Goal: Task Accomplishment & Management: Manage account settings

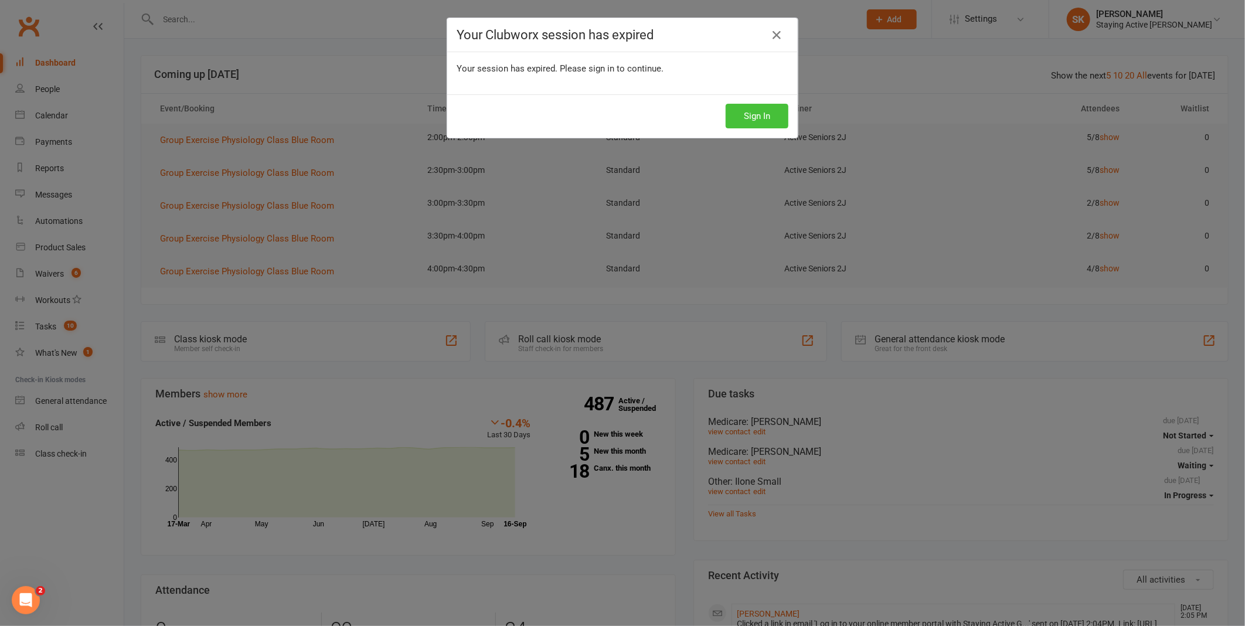
click at [749, 113] on button "Sign In" at bounding box center [757, 116] width 63 height 25
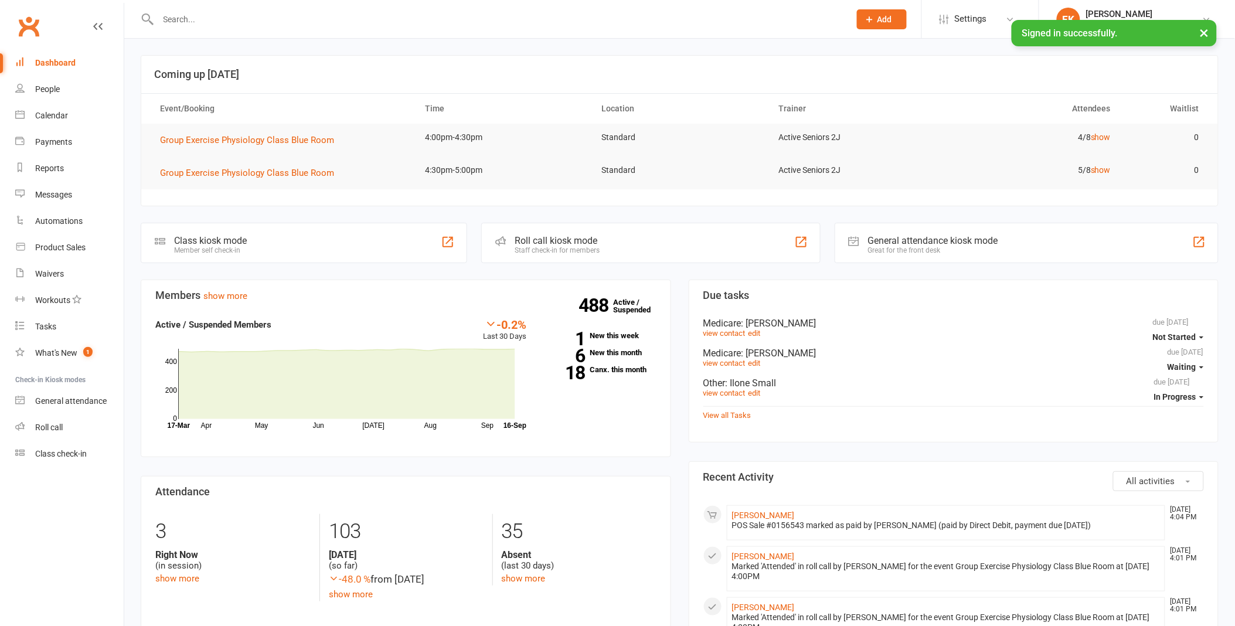
click at [322, 28] on div at bounding box center [491, 19] width 701 height 38
click at [325, 16] on input "text" at bounding box center [498, 19] width 687 height 16
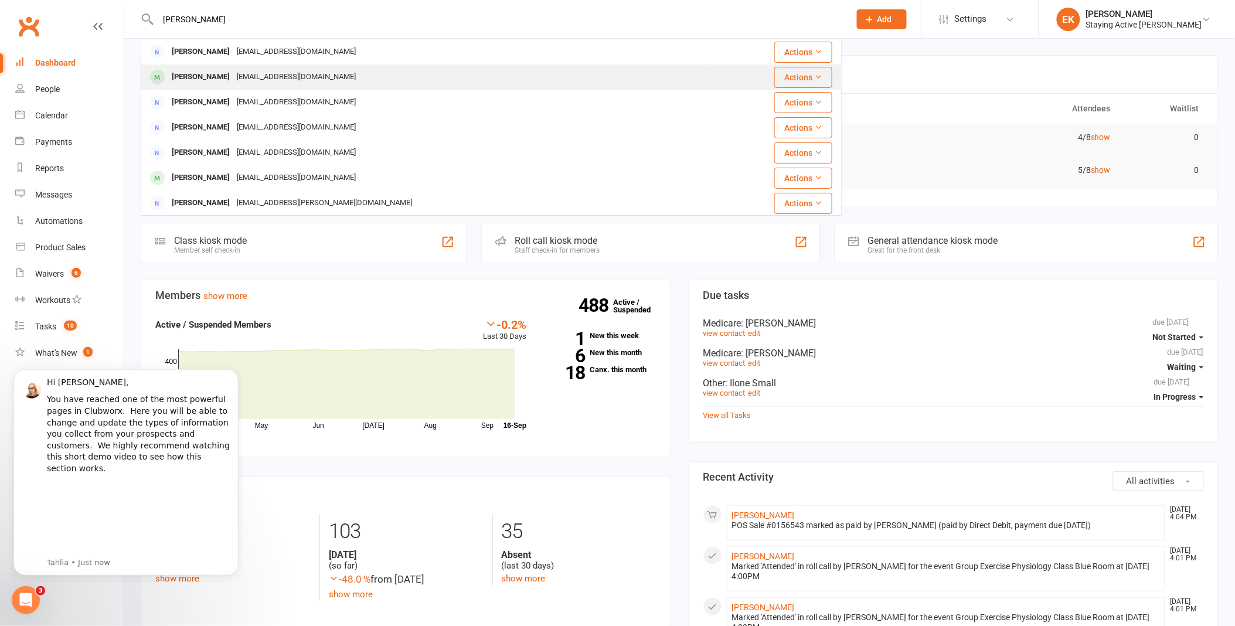
type input "philip wilson"
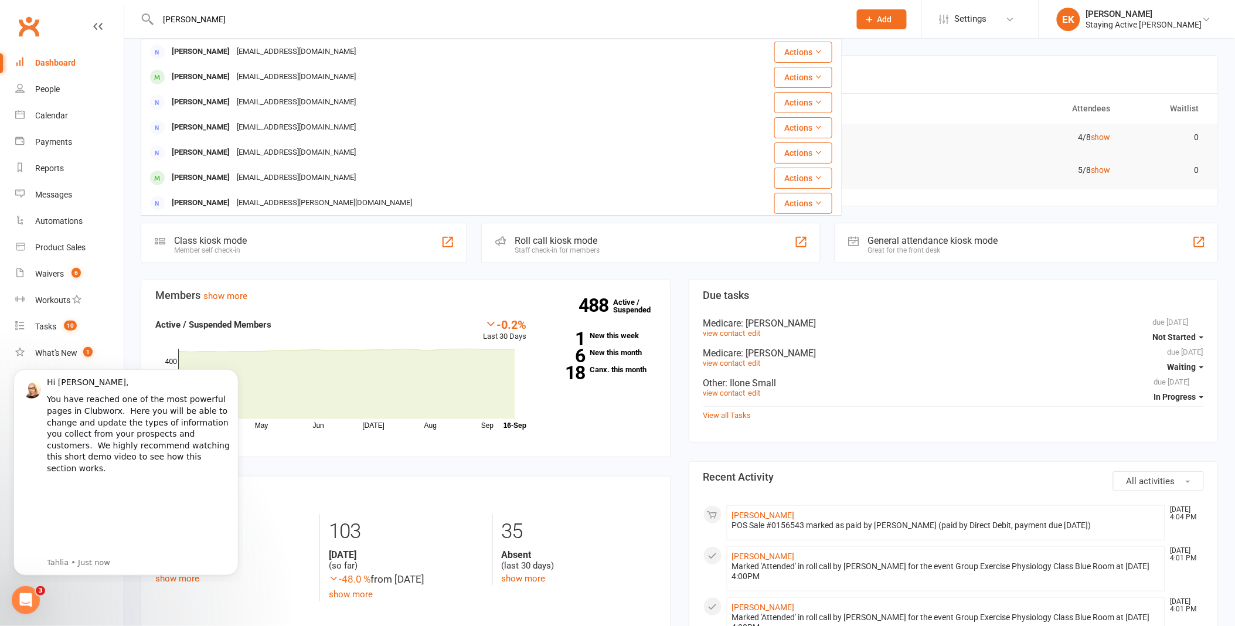
click at [370, 74] on div "Phil Wilson philthewill@yahoo.com.au" at bounding box center [423, 77] width 563 height 24
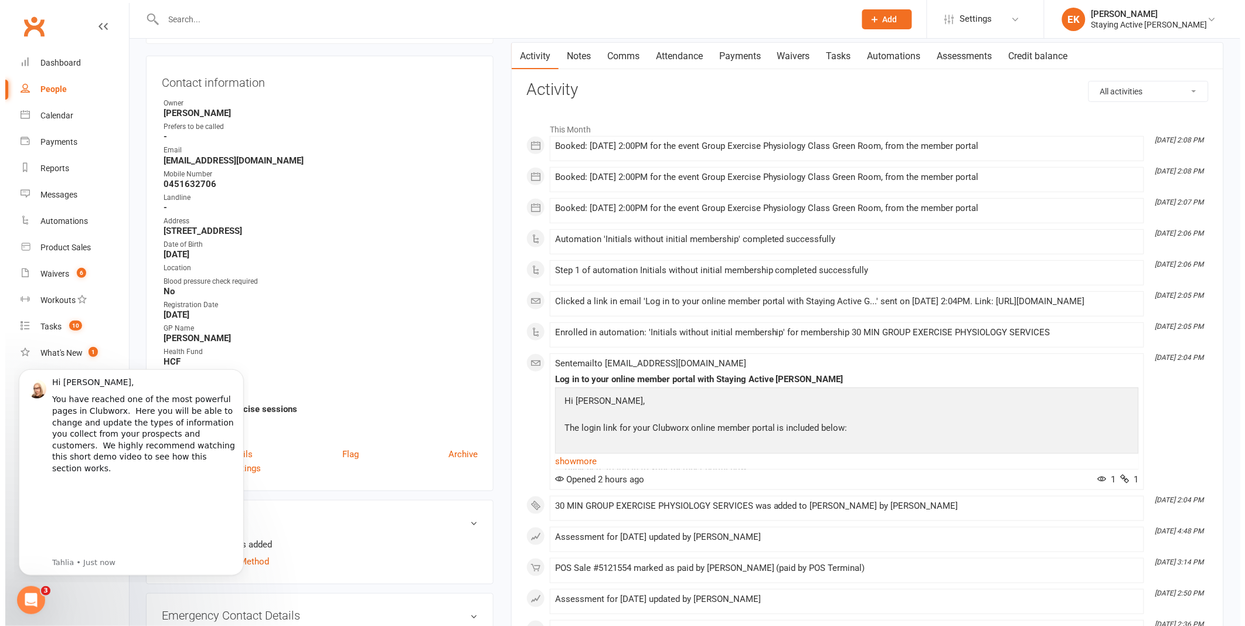
scroll to position [195, 0]
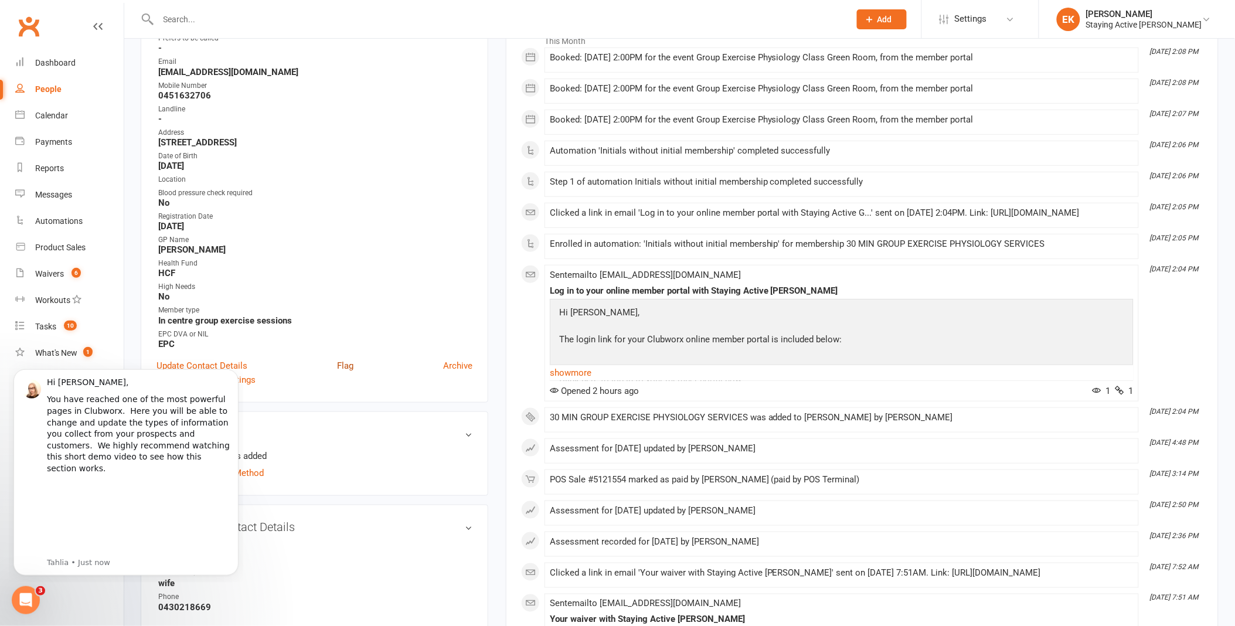
click at [346, 363] on link "Flag" at bounding box center [345, 366] width 16 height 14
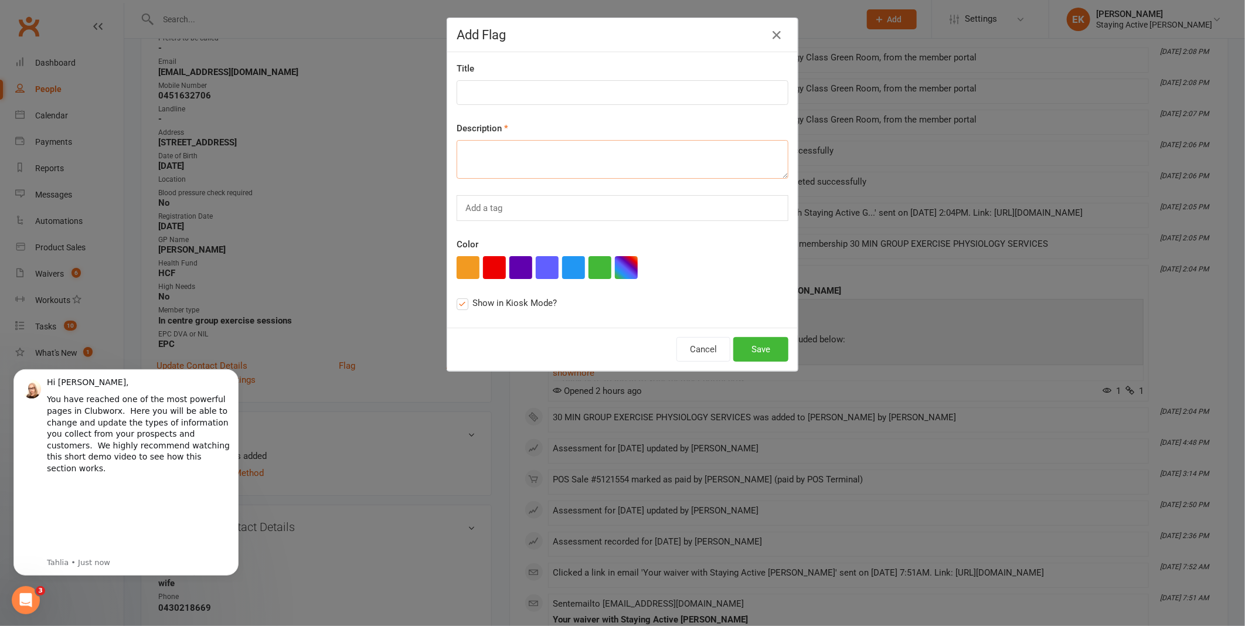
click at [526, 166] on textarea at bounding box center [623, 159] width 332 height 39
click at [624, 163] on textarea "New member Goals: improve upper body and core strength" at bounding box center [623, 159] width 332 height 39
click at [648, 166] on textarea "New member Goals: improve upper body and core strength" at bounding box center [623, 159] width 332 height 39
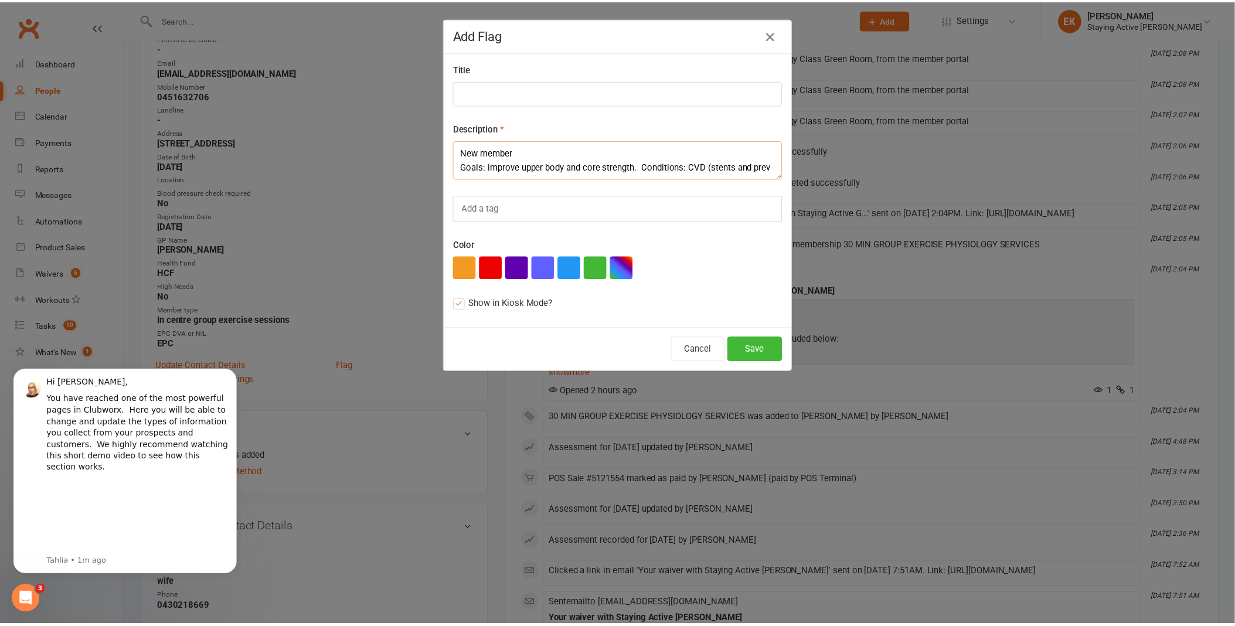
scroll to position [7, 0]
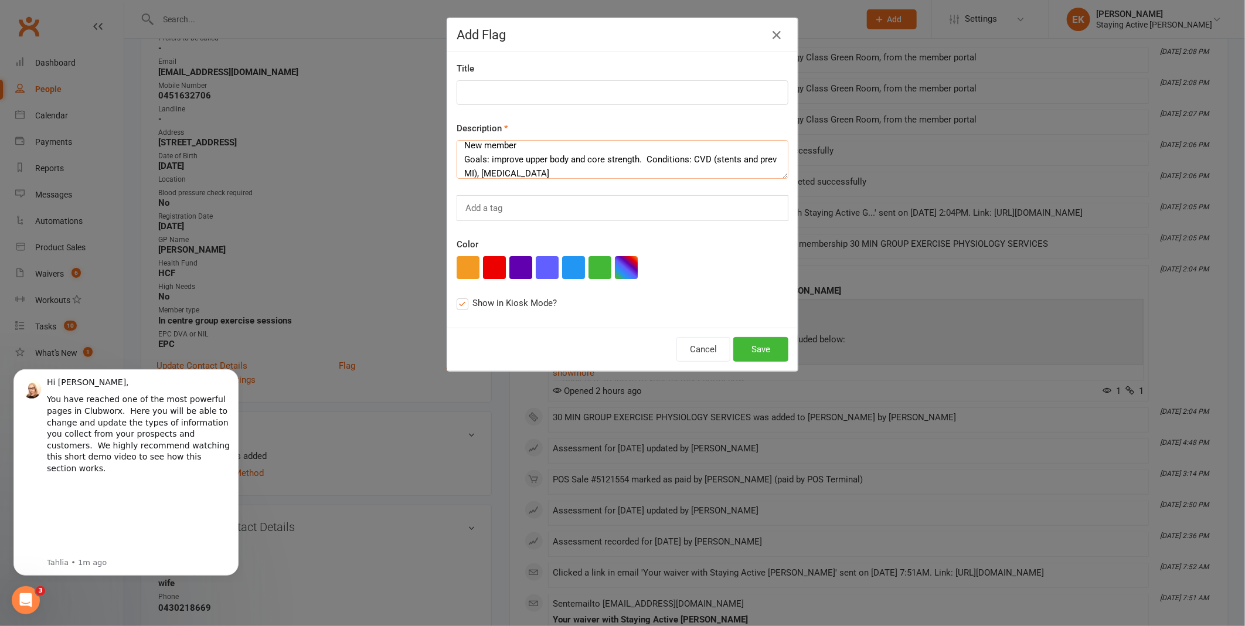
type textarea "New member Goals: improve upper body and core strength. Conditions: CVD (stents…"
click at [601, 179] on div "Title Description New member Goals: improve upper body and core strength. Condi…" at bounding box center [622, 190] width 351 height 276
click at [493, 263] on button "button" at bounding box center [494, 267] width 23 height 23
click at [753, 352] on button "Save" at bounding box center [760, 349] width 55 height 25
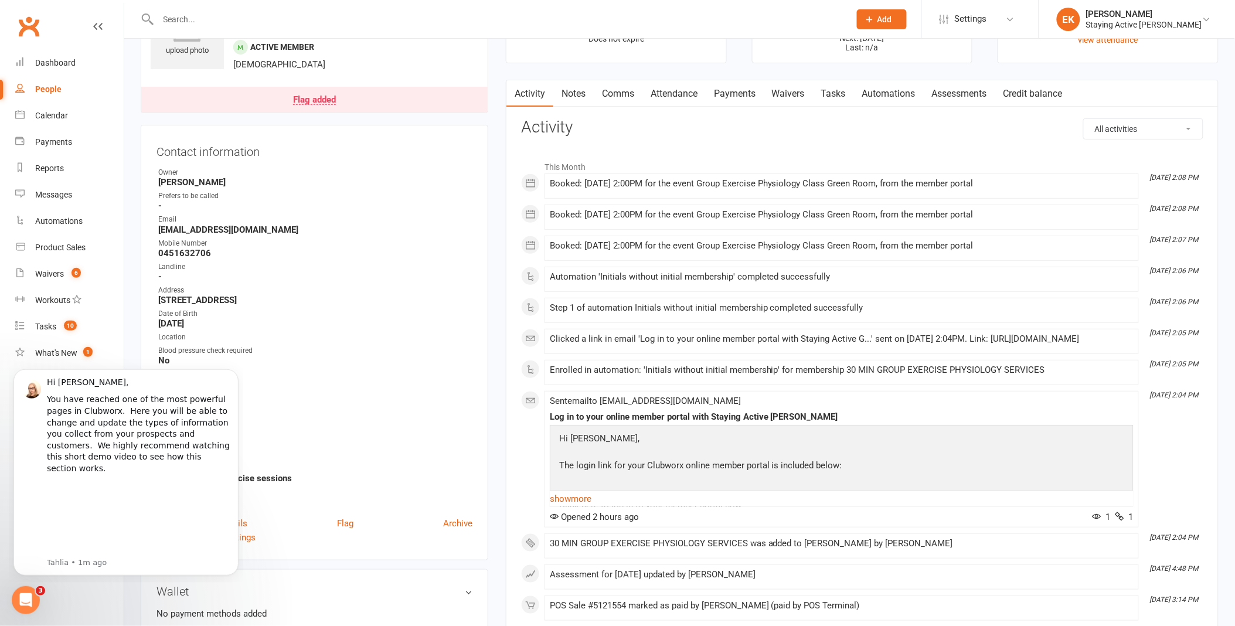
scroll to position [0, 0]
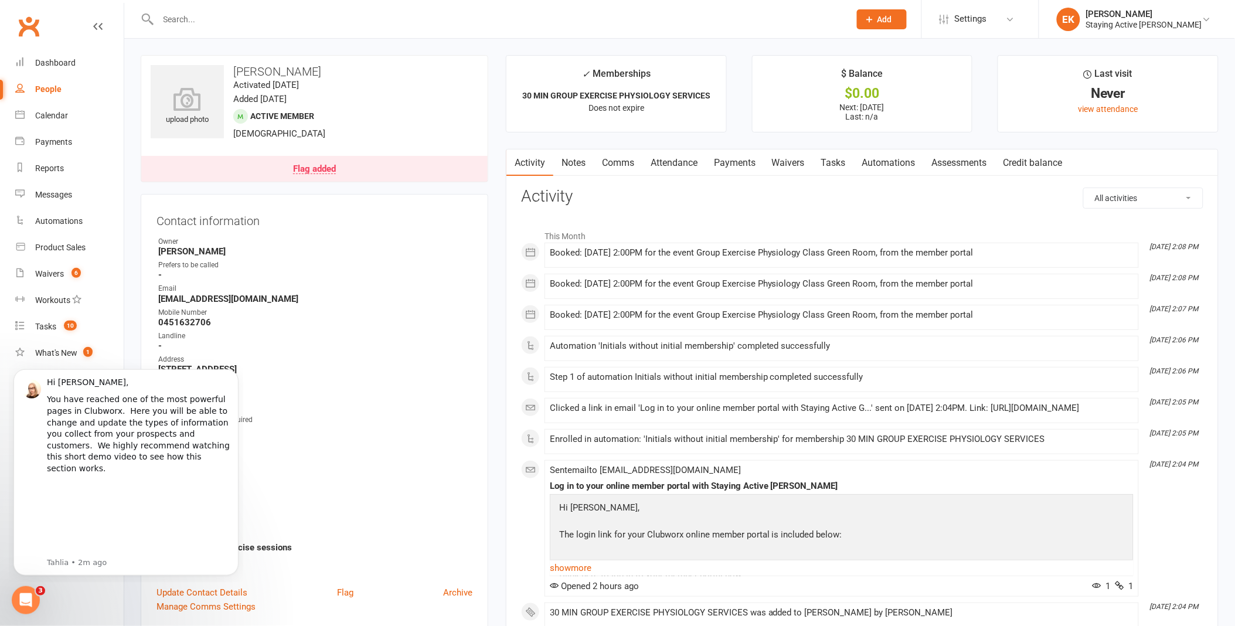
click at [480, 69] on div "upload photo Phil Wilson Activated 16 September, 2025 Added 16 August, 2025 Act…" at bounding box center [315, 118] width 348 height 127
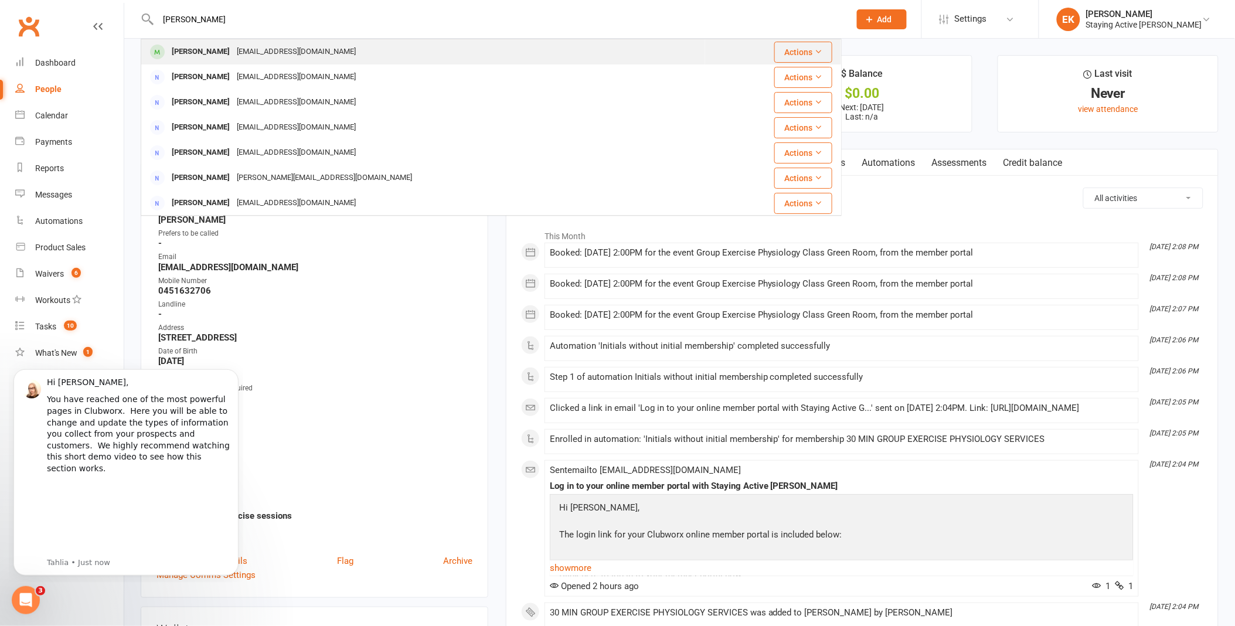
type input "ian anderson"
click at [271, 49] on div "imander@bigpond.net.au" at bounding box center [296, 51] width 126 height 17
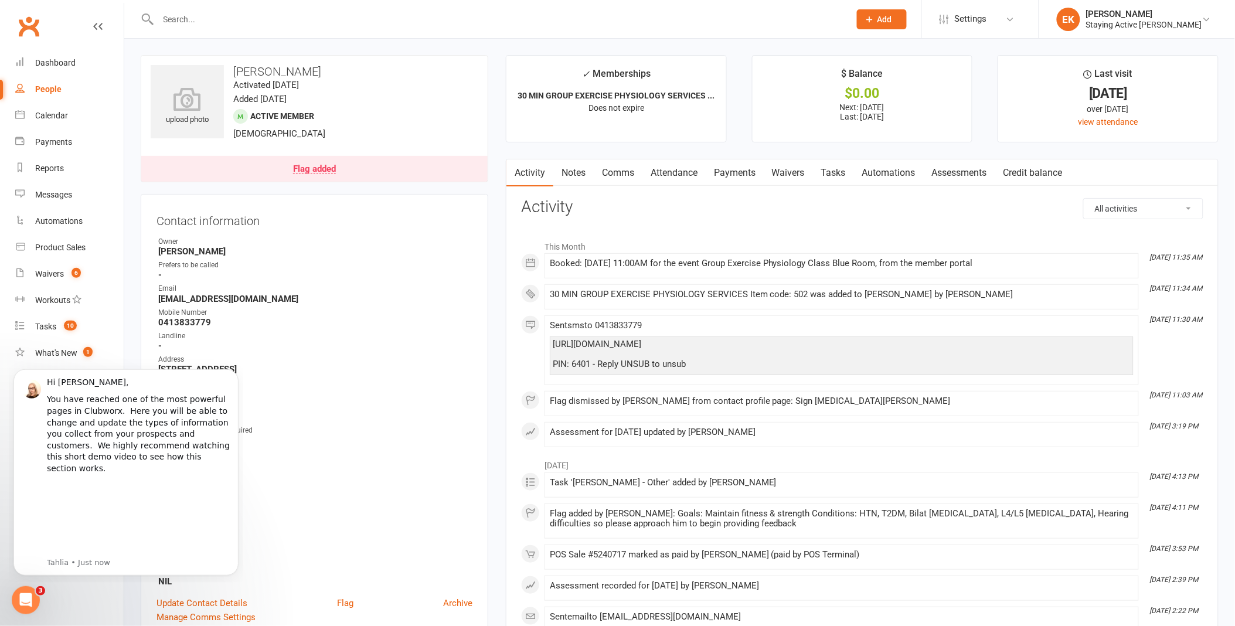
click at [306, 166] on div "Flag added" at bounding box center [314, 169] width 43 height 9
